Goal: Information Seeking & Learning: Find specific fact

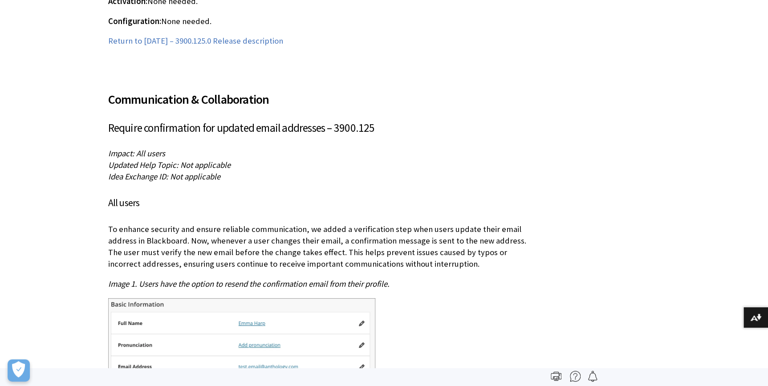
scroll to position [4561, 0]
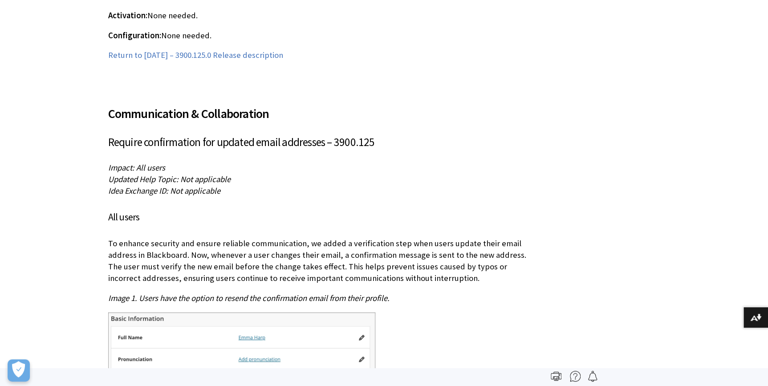
click at [137, 134] on h3 "Require confirmation for updated email addresses – 3900.125" at bounding box center [318, 142] width 420 height 17
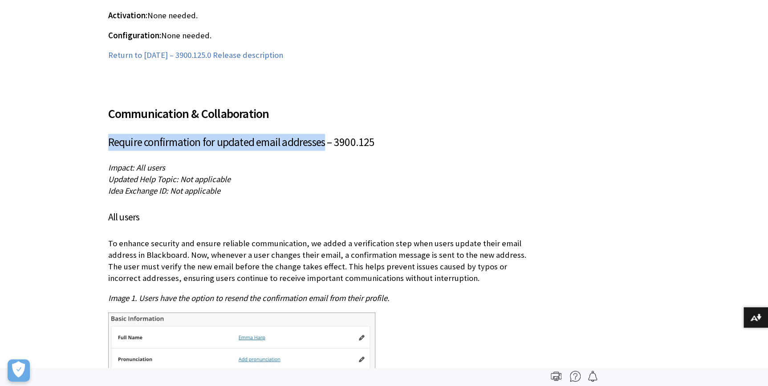
drag, startPoint x: 106, startPoint y: 118, endPoint x: 325, endPoint y: 114, distance: 218.7
copy h3 "Require confirmation for updated email addresses"
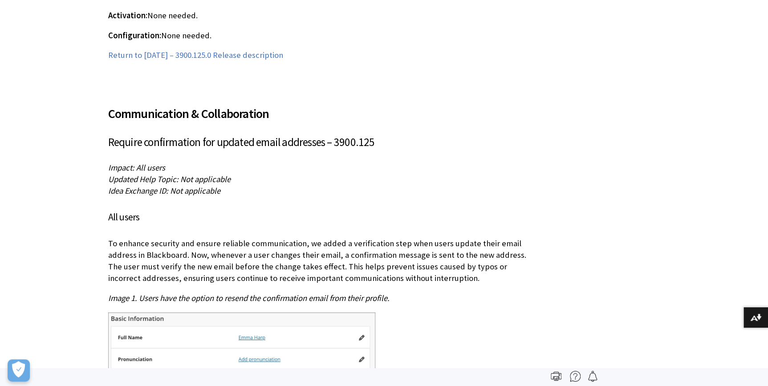
click at [117, 127] on div "Communication & Collaboration Require confirmation for updated email addresses …" at bounding box center [318, 346] width 420 height 504
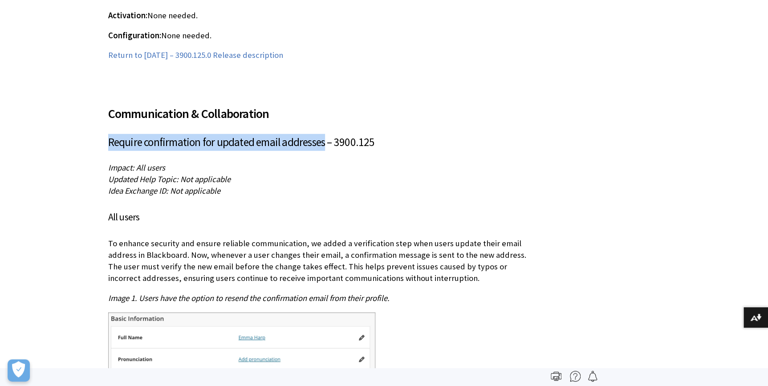
drag, startPoint x: 110, startPoint y: 122, endPoint x: 323, endPoint y: 119, distance: 212.9
click at [323, 134] on h3 "Require confirmation for updated email addresses – 3900.125" at bounding box center [318, 142] width 420 height 17
copy h3 "Require confirmation for updated email addresses"
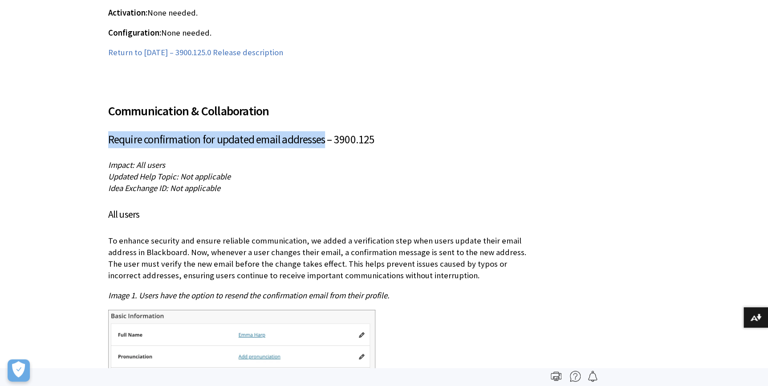
scroll to position [4642, 0]
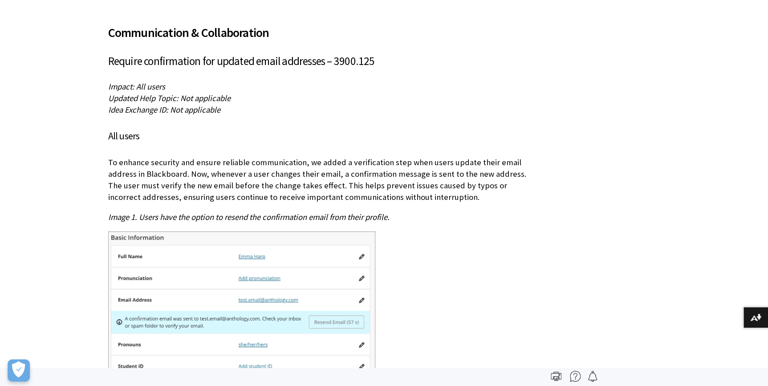
click at [150, 48] on div "Communication & Collaboration Require confirmation for updated email addresses …" at bounding box center [318, 264] width 420 height 504
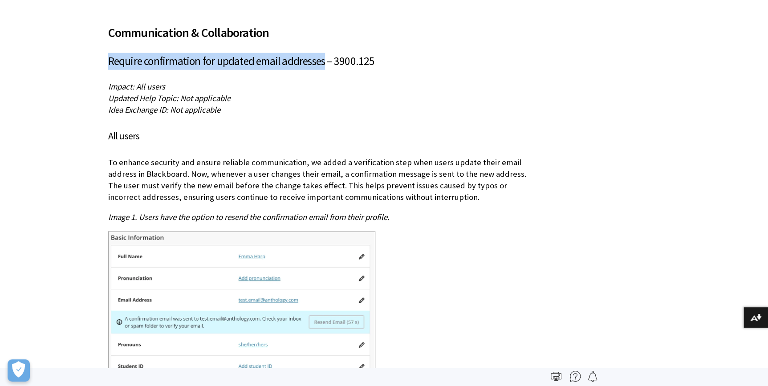
drag, startPoint x: 107, startPoint y: 38, endPoint x: 324, endPoint y: 37, distance: 216.8
click at [324, 53] on h3 "Require confirmation for updated email addresses – 3900.125" at bounding box center [318, 61] width 420 height 17
copy h3 "Require confirmation for updated email addresses"
